Goal: Task Accomplishment & Management: Use online tool/utility

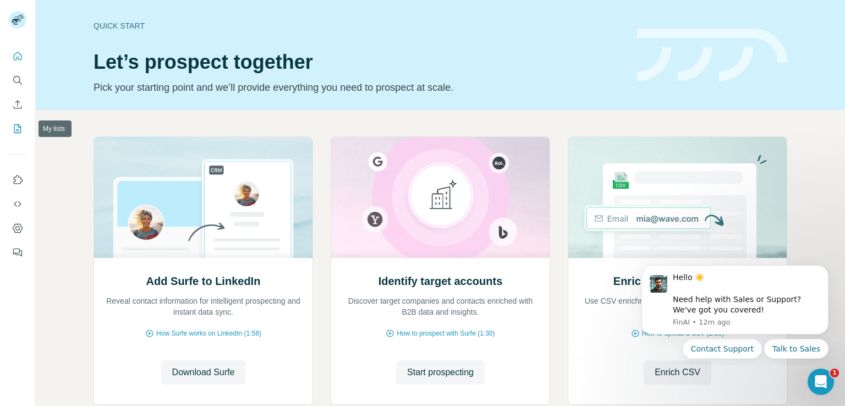
click at [16, 136] on button "My lists" at bounding box center [18, 129] width 18 height 20
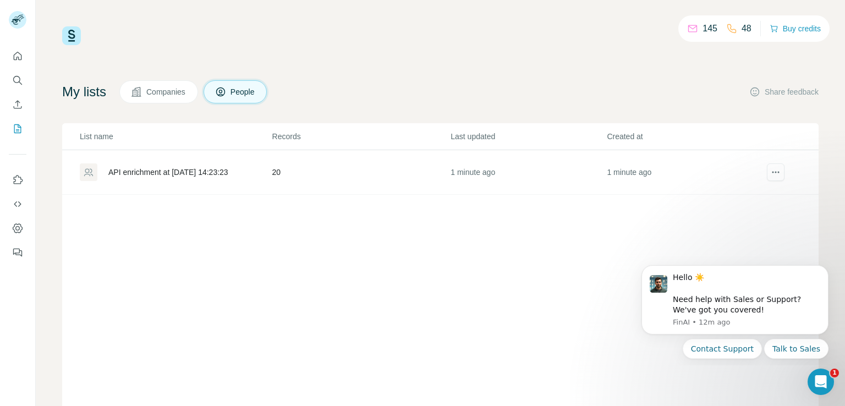
click at [154, 173] on div "API enrichment at [DATE] 14:23:23" at bounding box center [168, 172] width 120 height 11
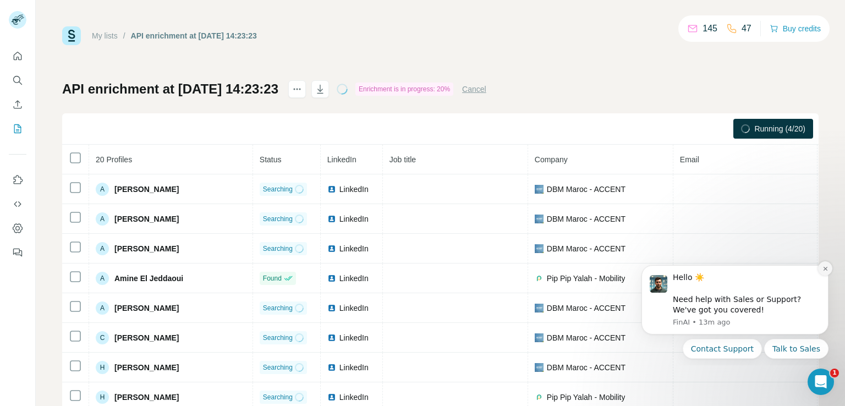
click at [823, 269] on icon "Dismiss notification" at bounding box center [825, 269] width 6 height 6
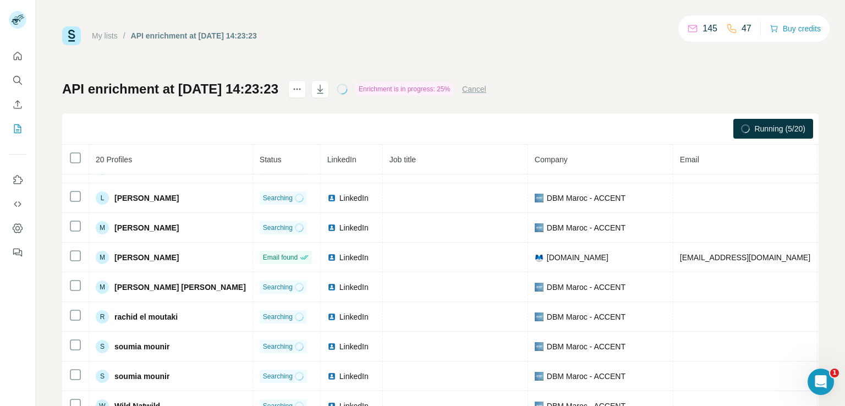
scroll to position [343, 0]
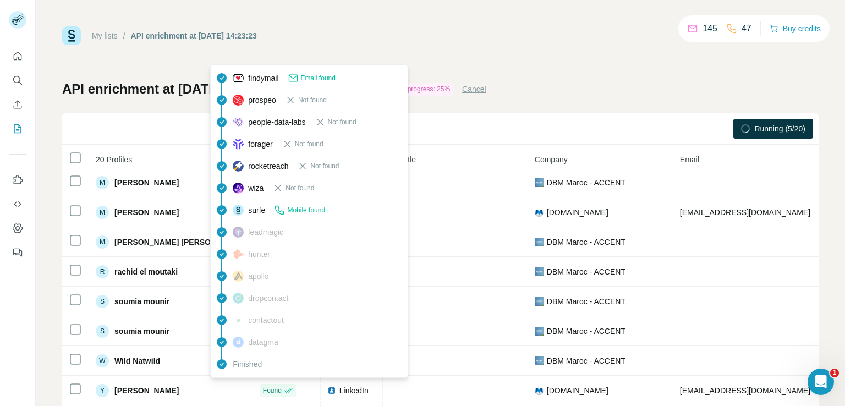
click at [273, 80] on span "findymail" at bounding box center [263, 78] width 30 height 11
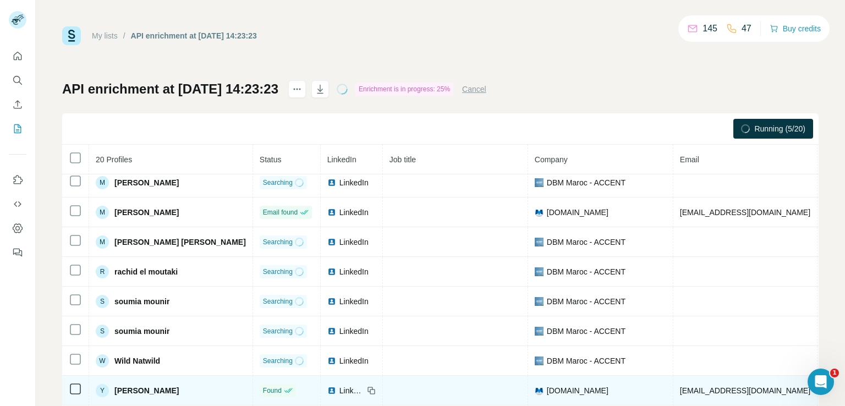
click at [139, 385] on span "[PERSON_NAME]" at bounding box center [146, 390] width 64 height 11
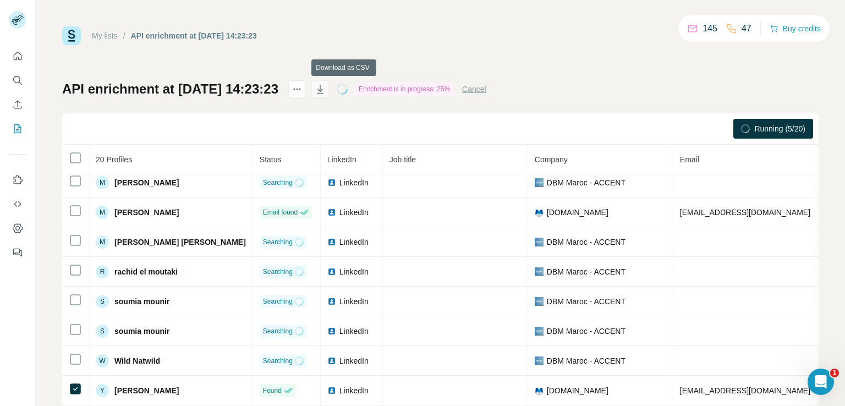
click at [326, 89] on icon "button" at bounding box center [320, 89] width 11 height 11
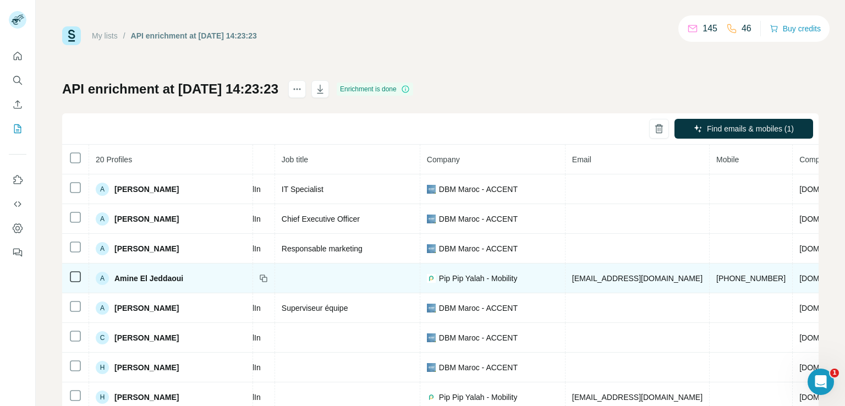
scroll to position [0, 165]
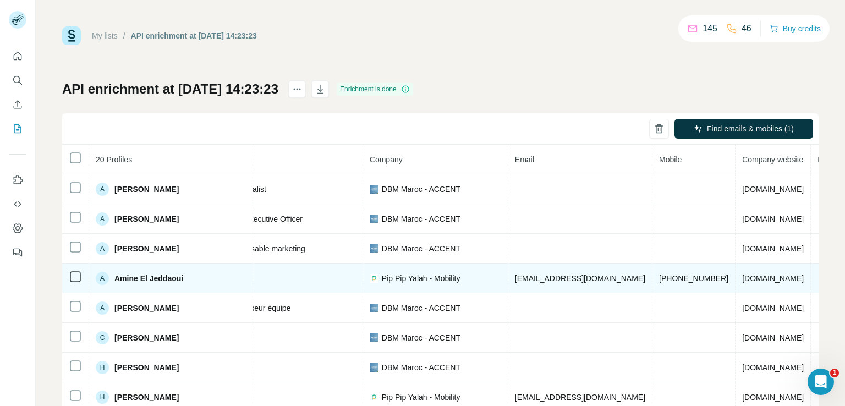
click at [742, 278] on span "[DOMAIN_NAME]" at bounding box center [773, 278] width 62 height 9
copy span "pippipyalah"
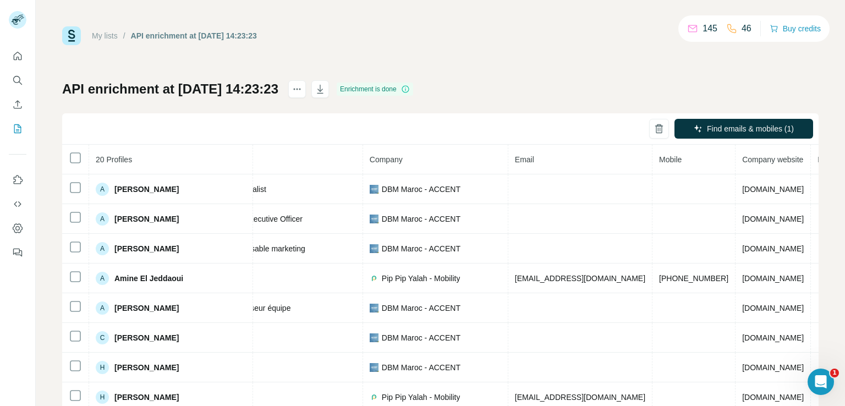
click at [471, 71] on div "My lists / API enrichment at [DATE] 14:23:23 145 46 Buy credits API enrichment …" at bounding box center [440, 230] width 756 height 409
